Goal: Transaction & Acquisition: Purchase product/service

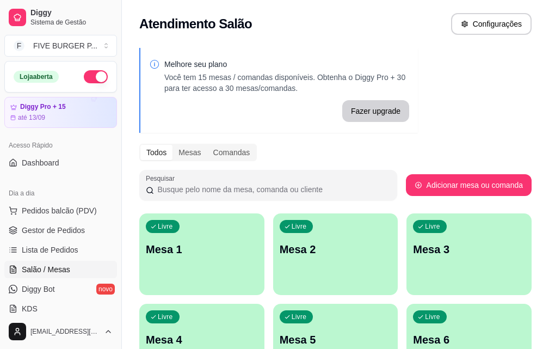
scroll to position [218, 0]
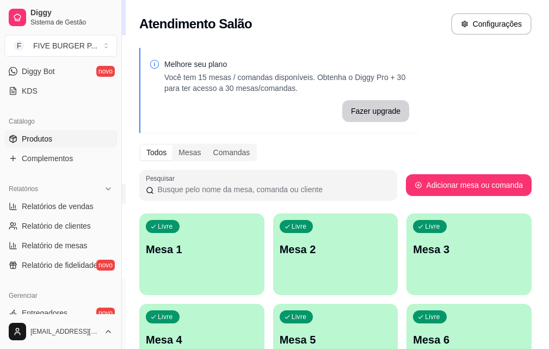
click at [54, 137] on link "Produtos" at bounding box center [60, 138] width 113 height 17
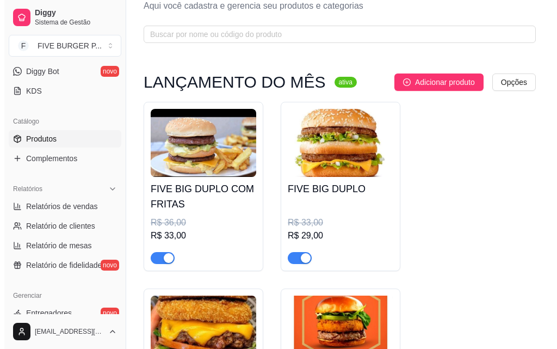
scroll to position [54, 0]
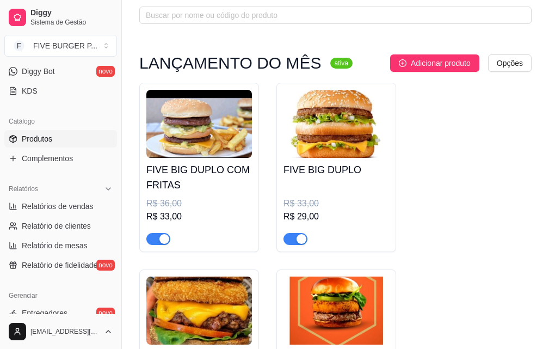
click at [329, 164] on h4 "FIVE BIG DUPLO" at bounding box center [335, 169] width 105 height 15
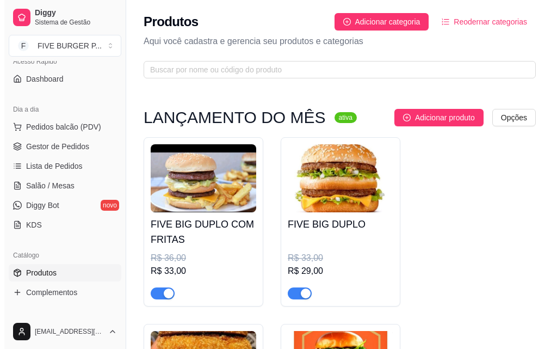
scroll to position [0, 0]
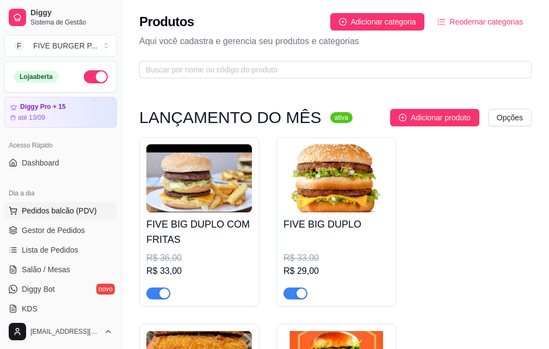
click at [74, 206] on span "Pedidos balcão (PDV)" at bounding box center [59, 210] width 75 height 11
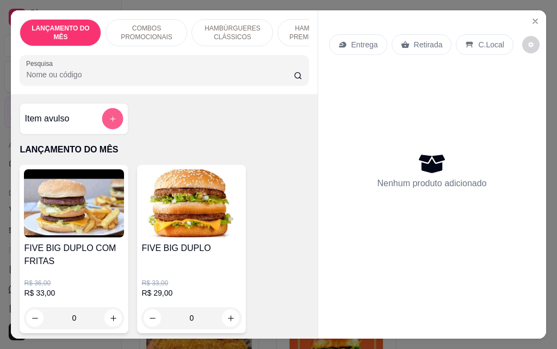
click at [110, 119] on icon "add-separate-item" at bounding box center [113, 119] width 8 height 8
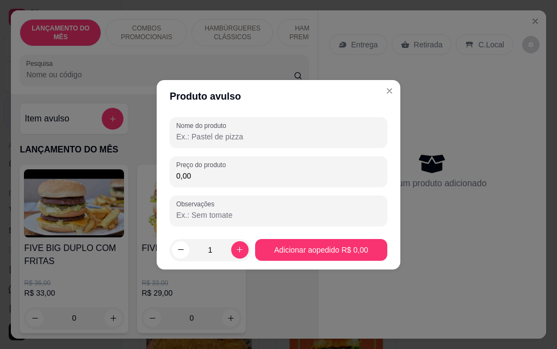
click at [242, 138] on input "Nome do produto" at bounding box center [278, 136] width 204 height 11
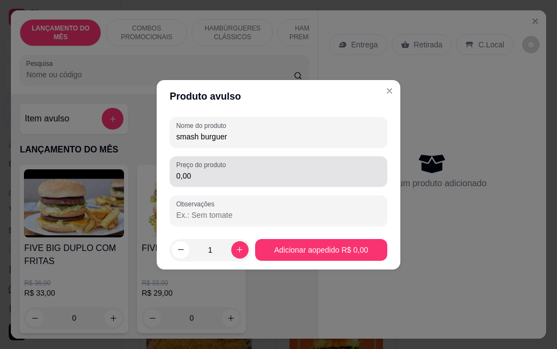
type input "smash burguer"
click at [247, 178] on input "0,00" at bounding box center [278, 175] width 204 height 11
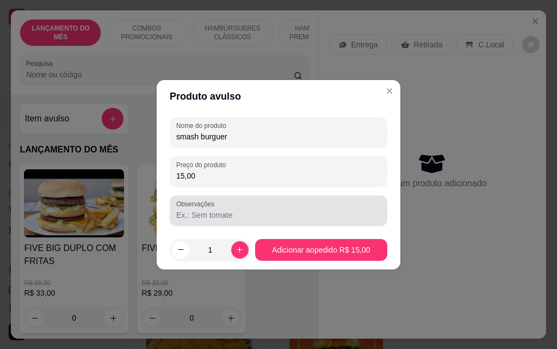
type input "15,00"
click at [253, 213] on input "Observações" at bounding box center [278, 214] width 204 height 11
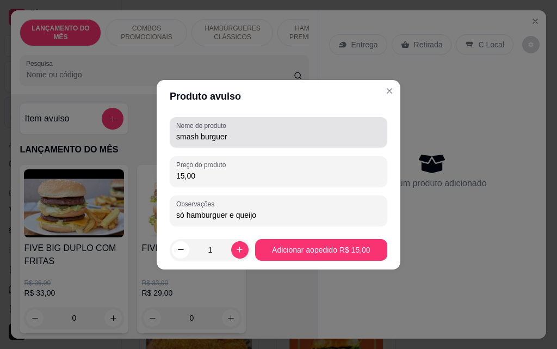
type input "só hamburguer e queijo"
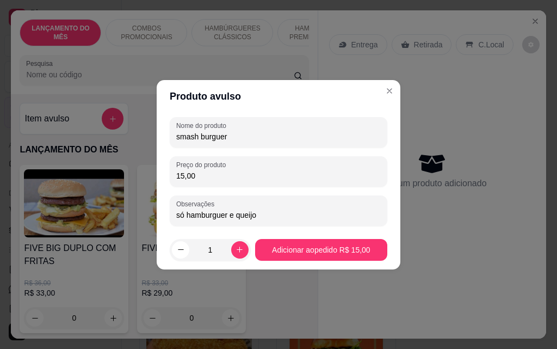
click at [177, 138] on input "smash burguer" at bounding box center [278, 136] width 204 height 11
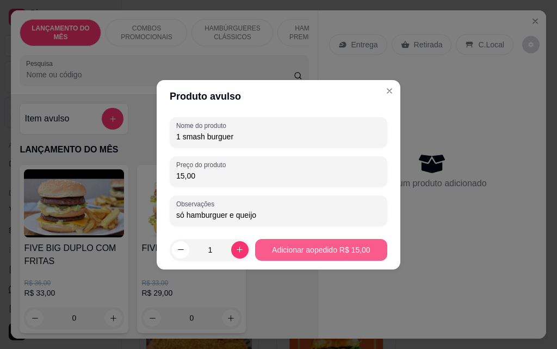
type input "1 smash burguer"
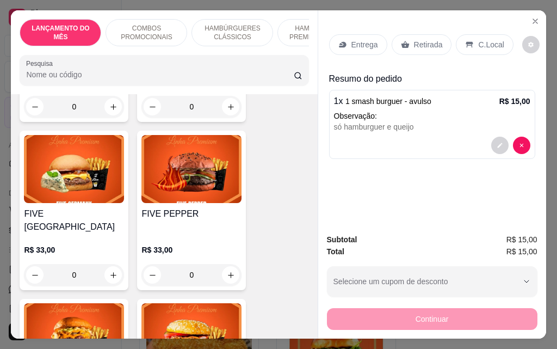
scroll to position [1740, 0]
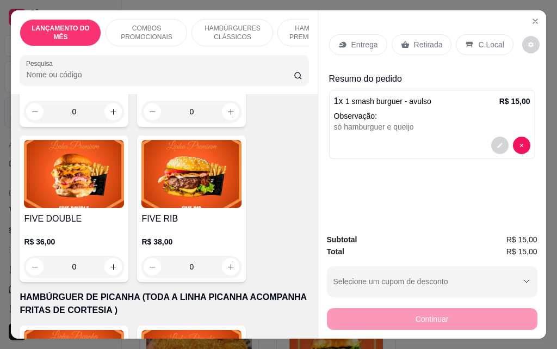
click at [227, 256] on div "0" at bounding box center [191, 267] width 100 height 22
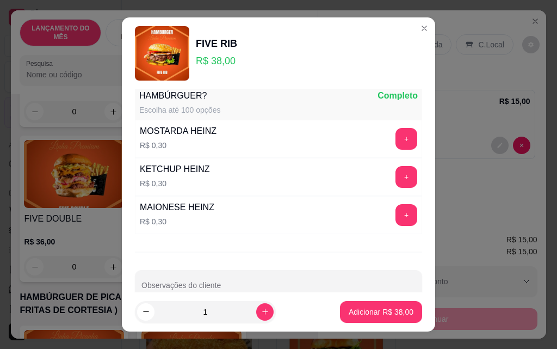
scroll to position [953, 0]
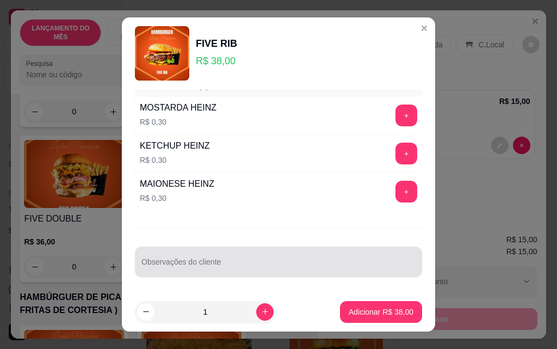
click at [251, 265] on input "Observações do cliente" at bounding box center [278, 265] width 274 height 11
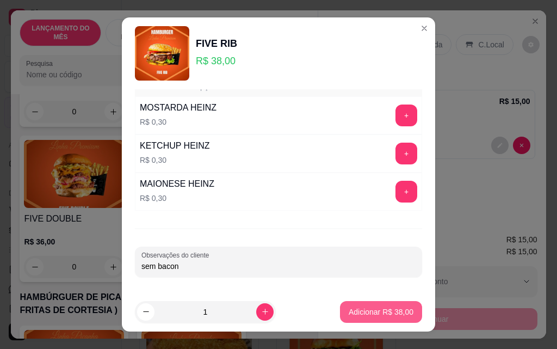
type input "sem bacon"
click at [380, 310] on p "Adicionar R$ 38,00" at bounding box center [381, 311] width 65 height 11
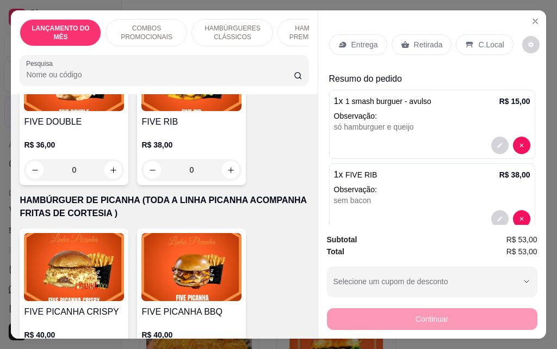
scroll to position [1849, 0]
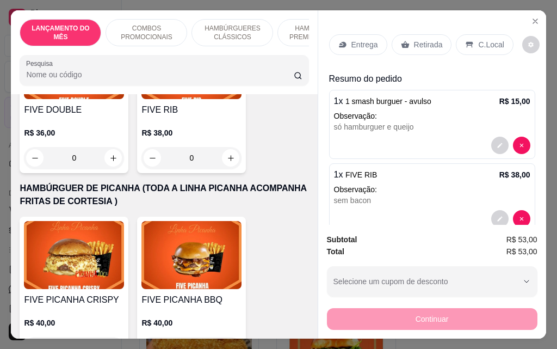
click at [111, 147] on div "0" at bounding box center [74, 158] width 100 height 22
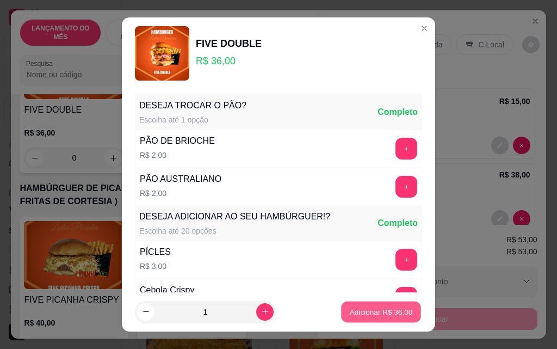
click at [377, 316] on p "Adicionar R$ 36,00" at bounding box center [381, 311] width 63 height 10
type input "1"
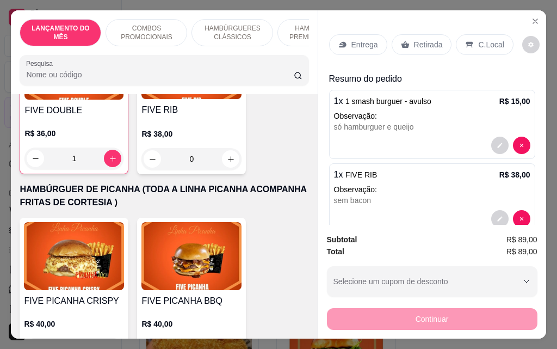
scroll to position [1849, 0]
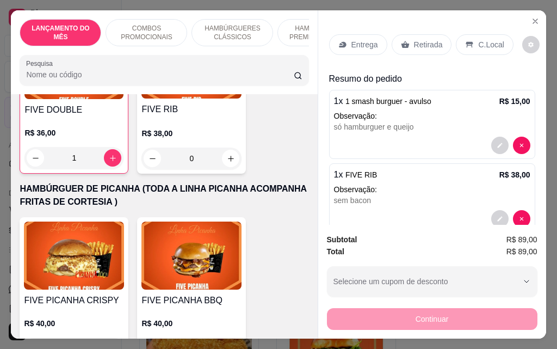
click at [356, 41] on p "Entrega" at bounding box center [364, 44] width 27 height 11
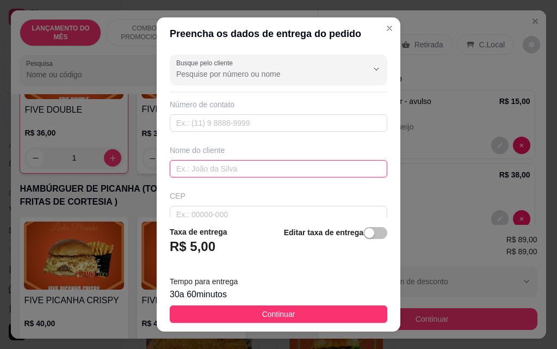
click at [234, 172] on input "text" at bounding box center [279, 168] width 218 height 17
type input "tais"
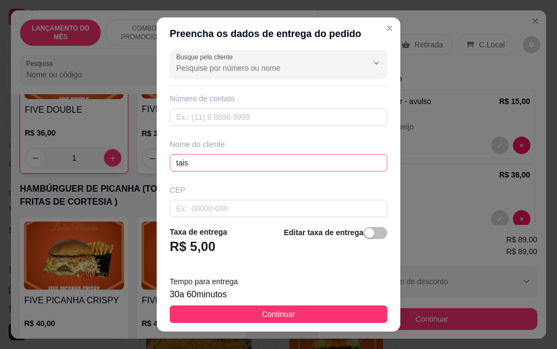
scroll to position [127, 0]
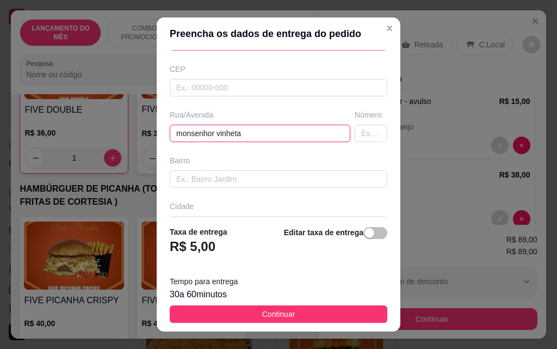
type input "monsenhor vinheta"
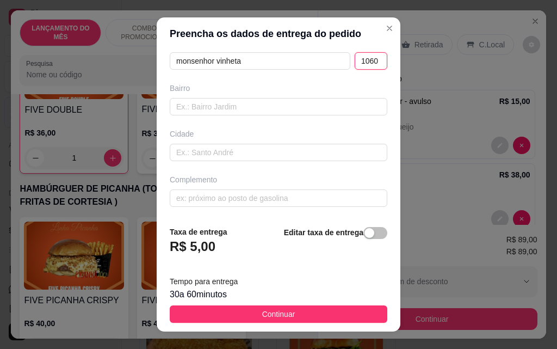
scroll to position [200, 0]
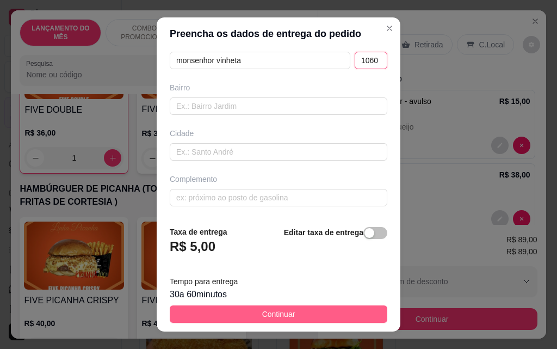
type input "1060"
click at [274, 315] on span "Continuar" at bounding box center [278, 314] width 33 height 12
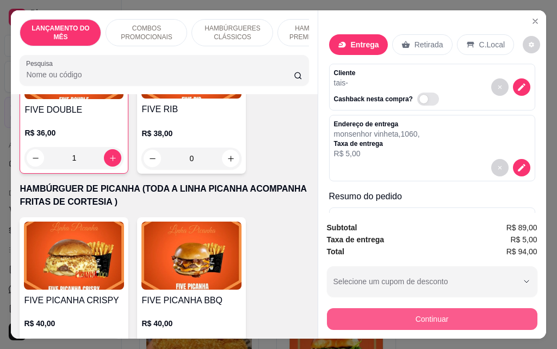
click at [402, 310] on button "Continuar" at bounding box center [432, 319] width 210 height 22
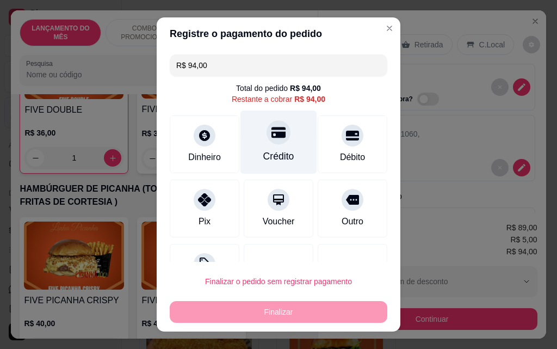
click at [274, 152] on div "Crédito" at bounding box center [278, 156] width 31 height 14
type input "R$ 0,00"
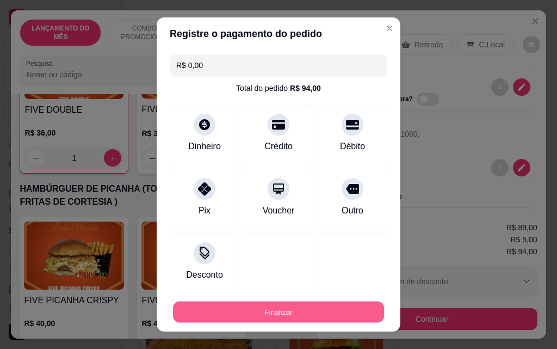
click at [306, 313] on button "Finalizar" at bounding box center [278, 311] width 211 height 21
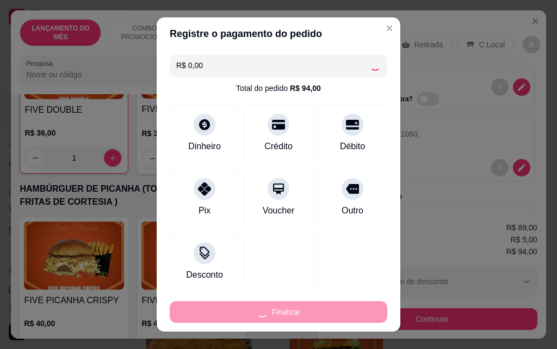
type input "0"
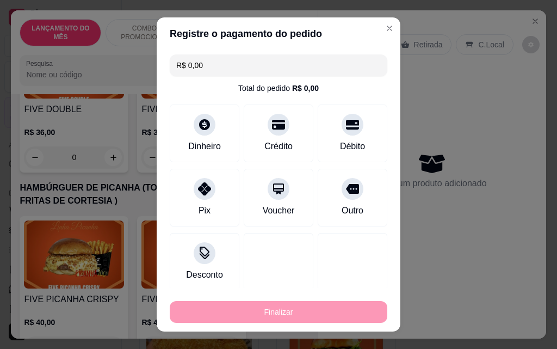
type input "-R$ 94,00"
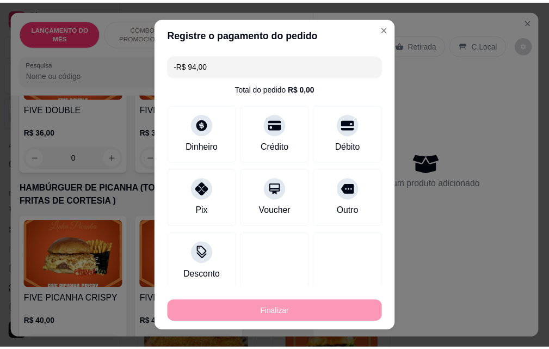
scroll to position [1849, 0]
